Goal: Information Seeking & Learning: Find specific fact

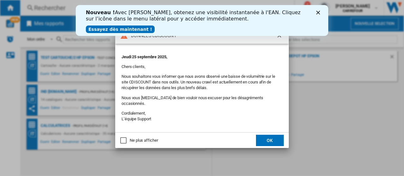
click at [279, 36] on ng-md-icon "getI18NText('BUTTONS.CLOSE_DIALOG')" at bounding box center [280, 36] width 8 height 8
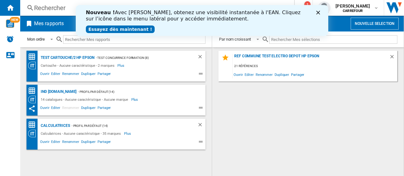
click at [320, 14] on div "Fermer" at bounding box center [319, 13] width 6 height 4
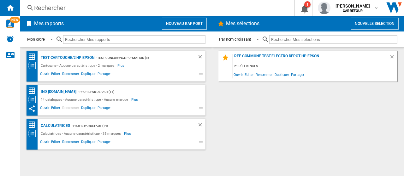
click at [49, 3] on div "Rechercher Rechercher 0 1 [PERSON_NAME] [GEOGRAPHIC_DATA] [GEOGRAPHIC_DATA] Mes…" at bounding box center [211, 8] width 383 height 16
click at [68, 6] on div "Rechercher" at bounding box center [155, 7] width 243 height 9
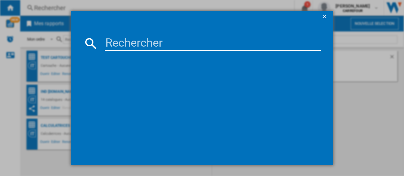
click at [144, 39] on input at bounding box center [213, 43] width 216 height 15
paste input "3030050153118"
type input "3030050153118"
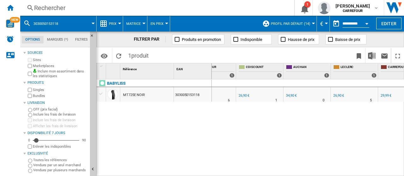
click at [90, 7] on div "Rechercher" at bounding box center [155, 7] width 243 height 9
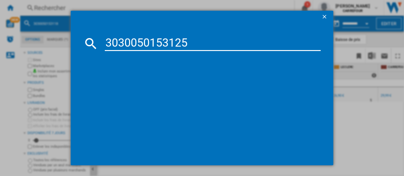
type input "3030050153125"
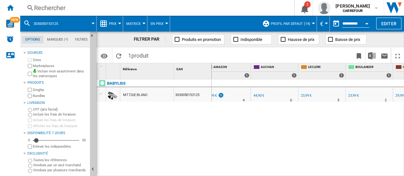
click at [355, 94] on div "23,99 €" at bounding box center [353, 96] width 11 height 4
click at [44, 9] on div "Rechercher" at bounding box center [155, 7] width 243 height 9
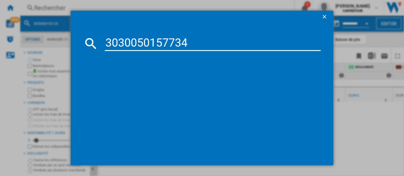
type input "3030050157734"
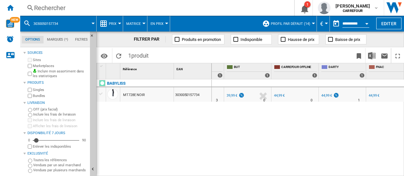
scroll to position [0, 193]
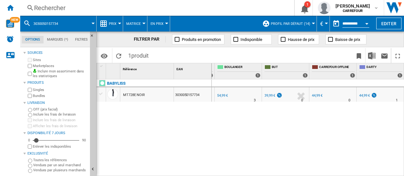
click at [85, 10] on div "Rechercher" at bounding box center [155, 7] width 243 height 9
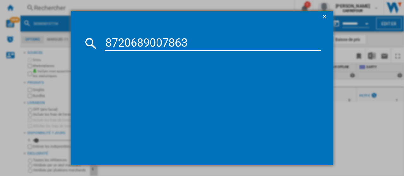
type input "8720689007863"
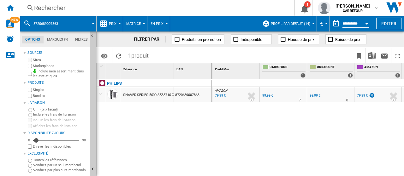
scroll to position [0, 29]
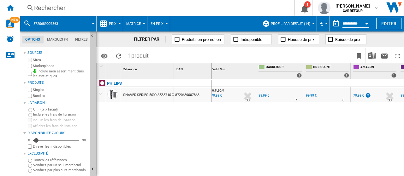
click at [50, 9] on div "Rechercher" at bounding box center [155, 7] width 243 height 9
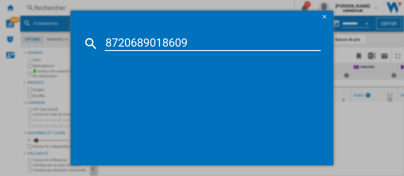
type input "8720689018609"
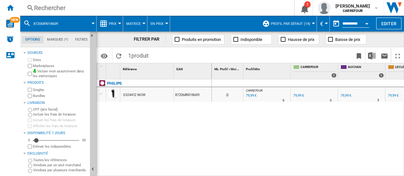
click at [108, 12] on div "Rechercher" at bounding box center [155, 7] width 243 height 9
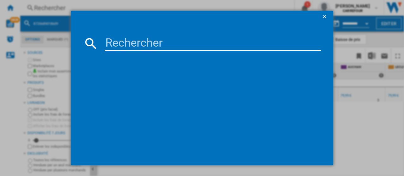
click at [107, 10] on div at bounding box center [202, 88] width 404 height 176
click at [134, 50] on input at bounding box center [213, 43] width 216 height 15
paste input "8720689027199"
type input "8720689027199"
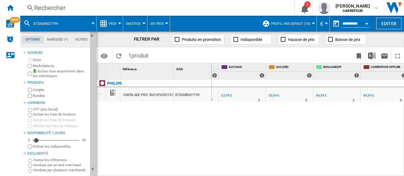
scroll to position [0, 118]
click at [276, 96] on div "55,94 €" at bounding box center [275, 96] width 11 height 4
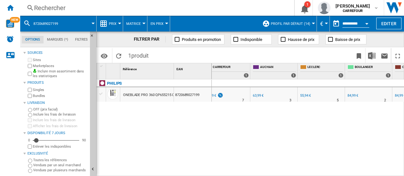
scroll to position [0, 84]
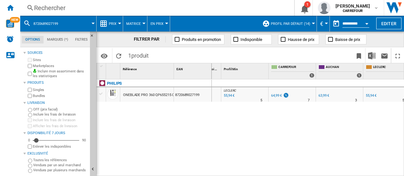
click at [279, 94] on div "64,99 €" at bounding box center [276, 96] width 11 height 4
click at [45, 12] on div "Rechercher" at bounding box center [155, 7] width 243 height 9
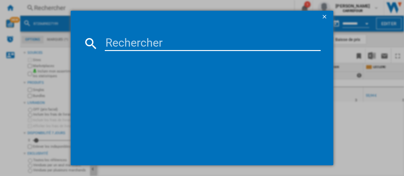
type input "8720689027298"
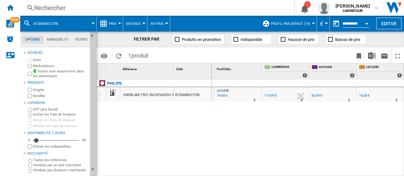
scroll to position [0, 29]
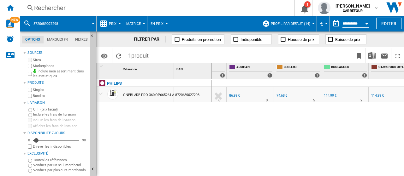
click at [282, 95] on div "74,68 €" at bounding box center [281, 96] width 11 height 4
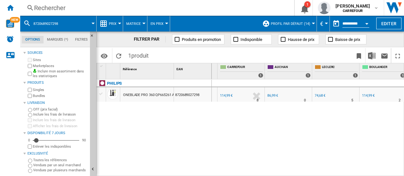
click at [266, 94] on div "86,99 €" at bounding box center [272, 96] width 12 height 6
click at [273, 93] on div "86,99 €" at bounding box center [272, 96] width 12 height 6
click at [91, 7] on div "Rechercher" at bounding box center [155, 7] width 243 height 9
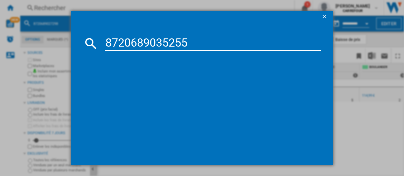
type input "8720689035255"
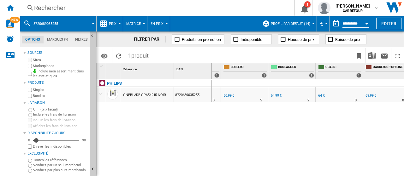
scroll to position [0, 94]
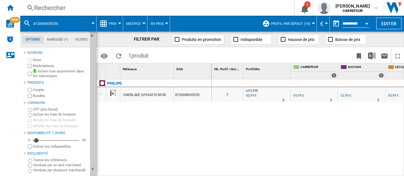
click at [341, 97] on div "52,99 €" at bounding box center [345, 96] width 11 height 4
click at [391, 95] on div "50,99 €" at bounding box center [393, 96] width 11 height 4
click at [57, 6] on div "Rechercher" at bounding box center [155, 7] width 243 height 9
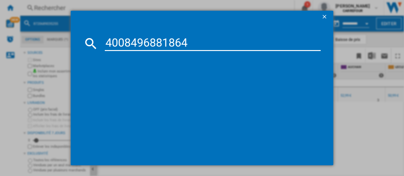
type input "4008496881864"
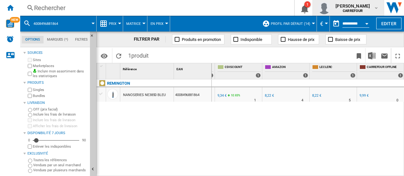
scroll to position [0, 49]
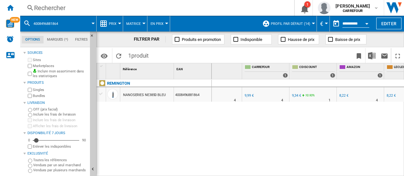
drag, startPoint x: 80, startPoint y: 3, endPoint x: 86, endPoint y: 5, distance: 6.5
click at [80, 3] on div "Rechercher Rechercher 0 1 [PERSON_NAME] [GEOGRAPHIC_DATA] [GEOGRAPHIC_DATA] Mes…" at bounding box center [211, 8] width 383 height 16
click at [94, 8] on div "Rechercher" at bounding box center [155, 7] width 243 height 9
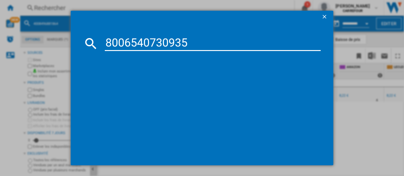
type input "8006540730935"
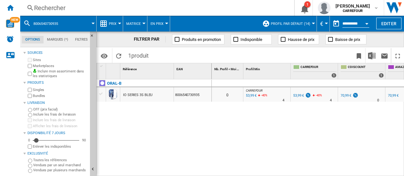
click at [298, 94] on div "53,99 €" at bounding box center [298, 96] width 11 height 4
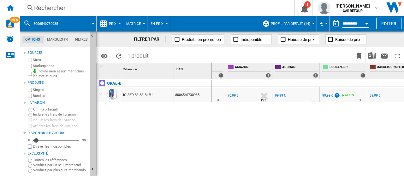
scroll to position [0, 166]
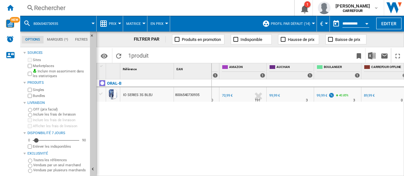
click at [84, 12] on div "Rechercher Rechercher 0 1 [PERSON_NAME] [GEOGRAPHIC_DATA] [GEOGRAPHIC_DATA] Mes…" at bounding box center [211, 8] width 383 height 16
click at [88, 12] on div "Rechercher" at bounding box center [155, 7] width 243 height 9
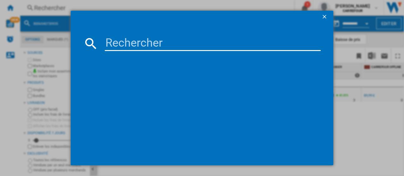
type input "8710103985570"
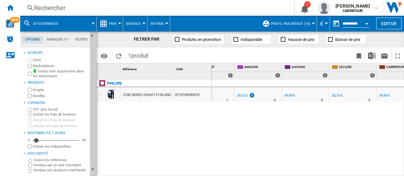
scroll to position [0, 170]
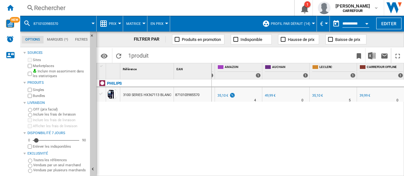
click at [320, 94] on div "35,10 €" at bounding box center [317, 96] width 11 height 4
click at [68, 9] on div "Rechercher" at bounding box center [155, 7] width 243 height 9
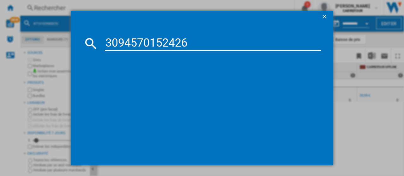
type input "3094570152426"
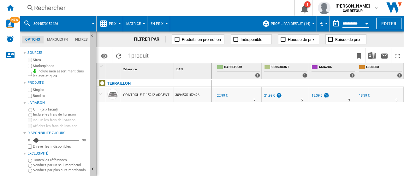
scroll to position [0, 77]
